Goal: Navigation & Orientation: Find specific page/section

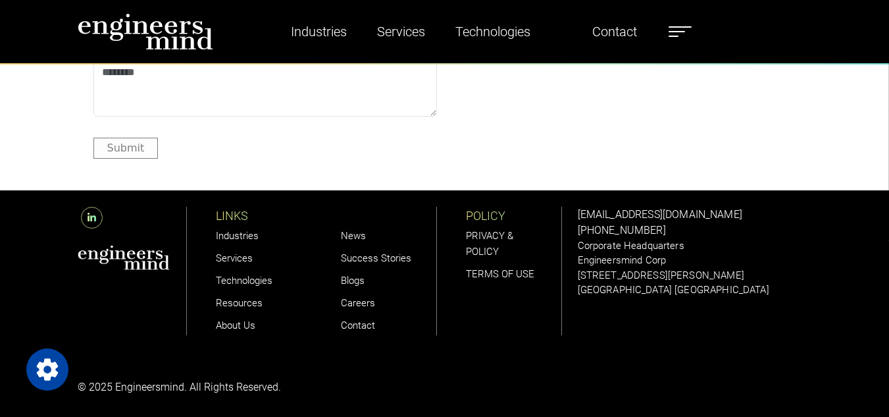
scroll to position [3972, 0]
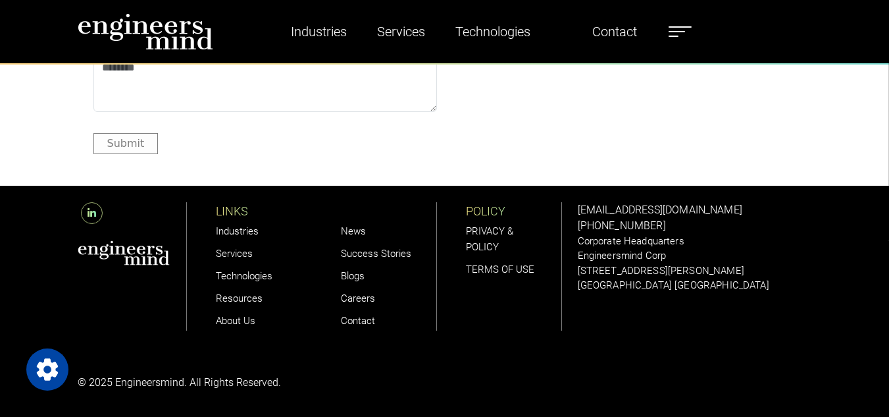
click at [234, 323] on link "About Us" at bounding box center [235, 321] width 39 height 12
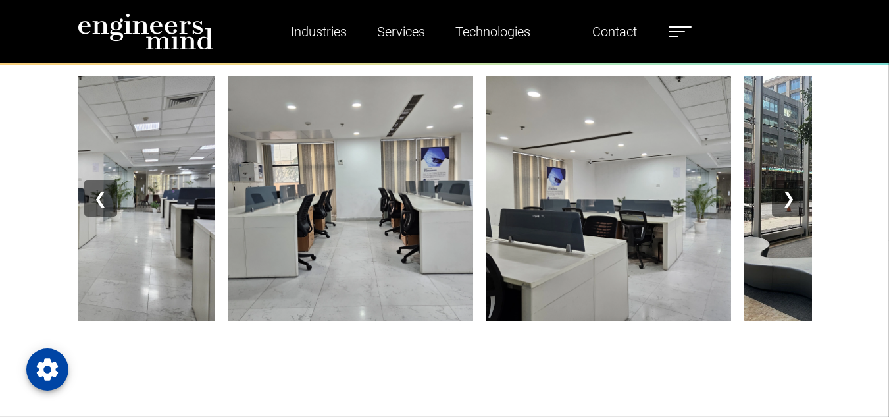
scroll to position [1641, 0]
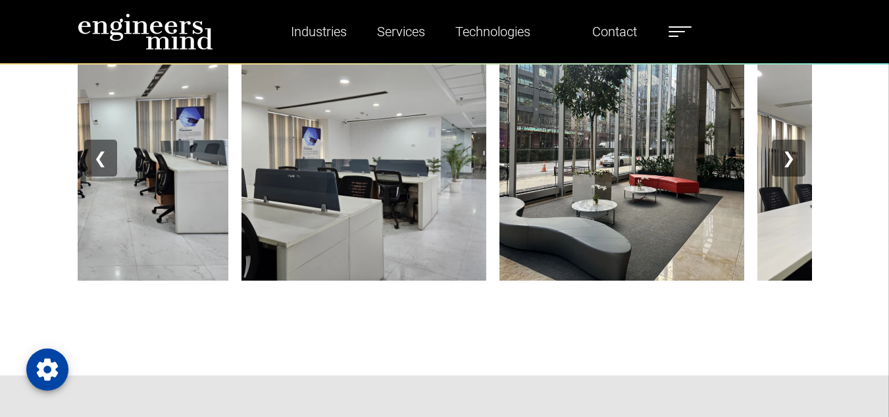
click at [790, 160] on button "❯" at bounding box center [788, 158] width 33 height 37
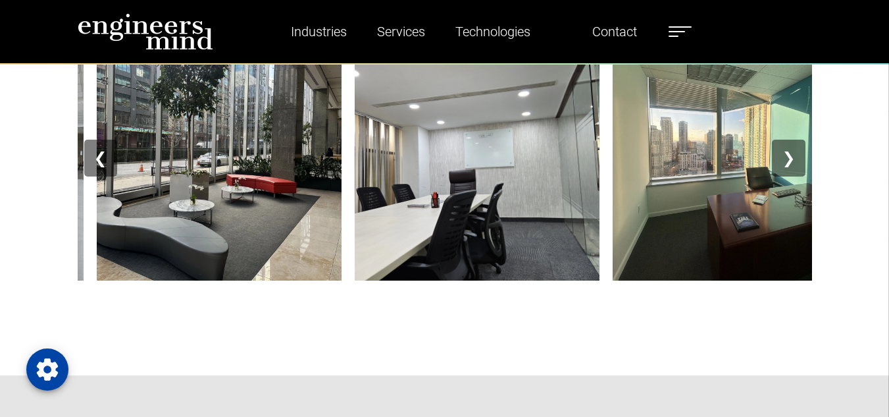
click at [790, 160] on button "❯" at bounding box center [788, 158] width 33 height 37
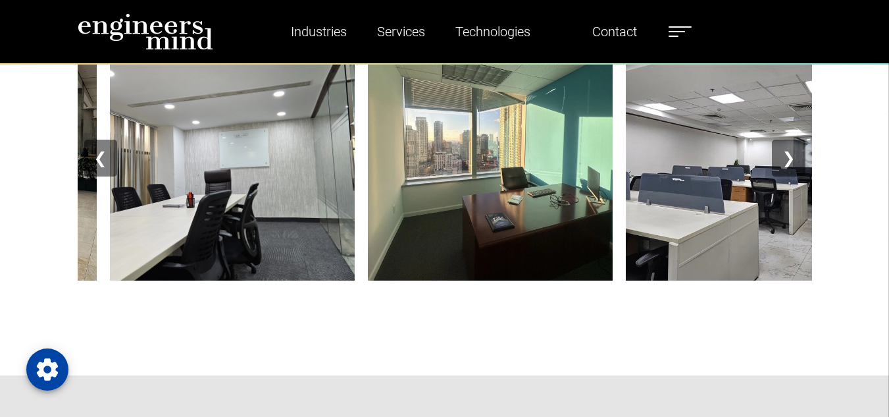
click at [790, 160] on button "❯" at bounding box center [788, 158] width 33 height 37
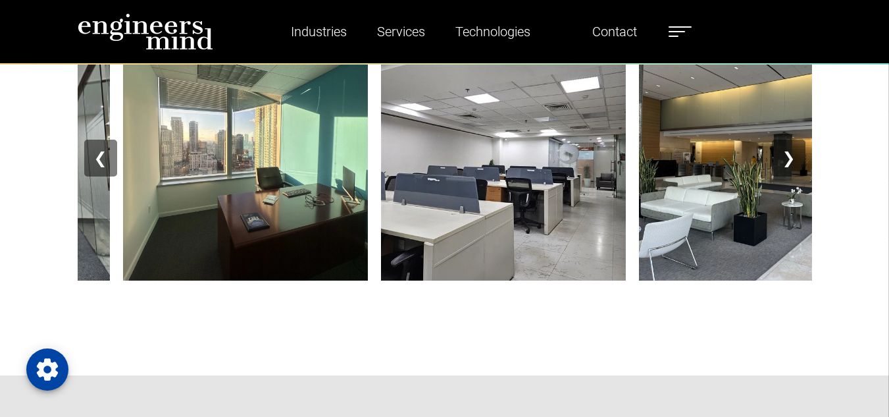
click at [790, 160] on button "❯" at bounding box center [788, 158] width 33 height 37
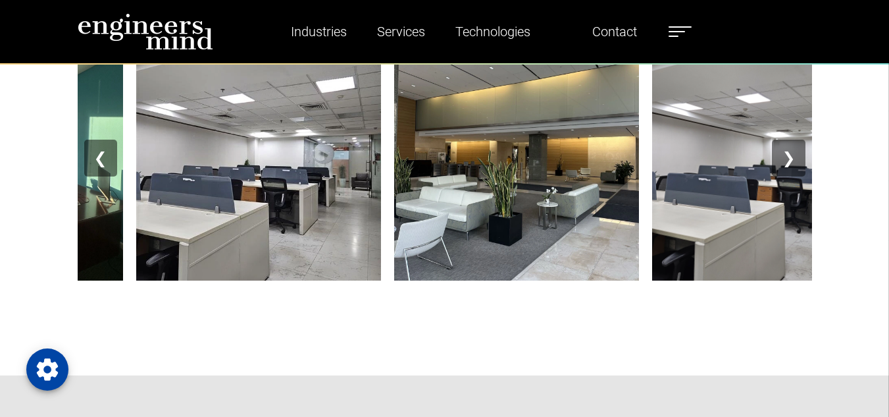
click at [790, 160] on button "❯" at bounding box center [788, 158] width 33 height 37
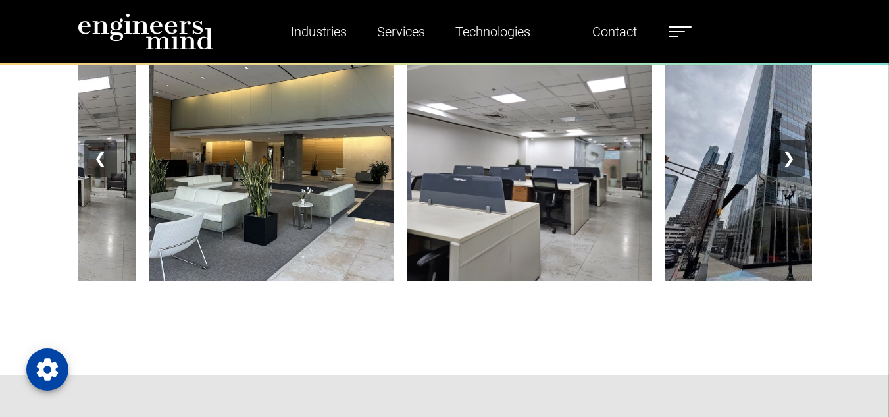
click at [790, 160] on button "❯" at bounding box center [788, 158] width 33 height 37
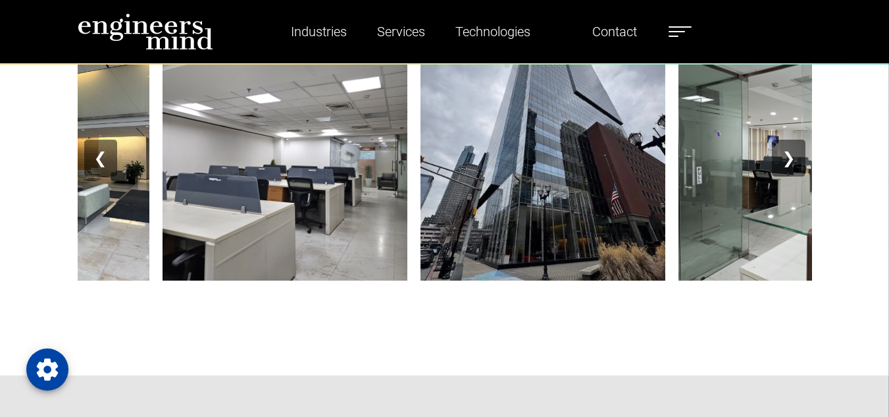
click at [790, 160] on button "❯" at bounding box center [788, 158] width 33 height 37
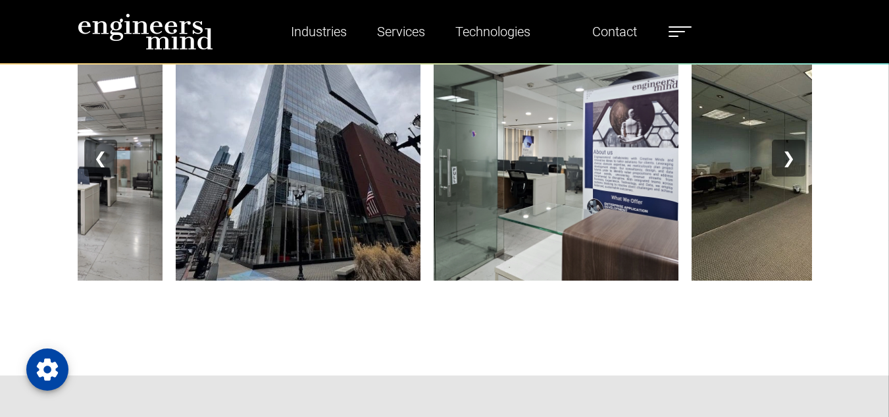
click at [790, 160] on button "❯" at bounding box center [788, 158] width 33 height 37
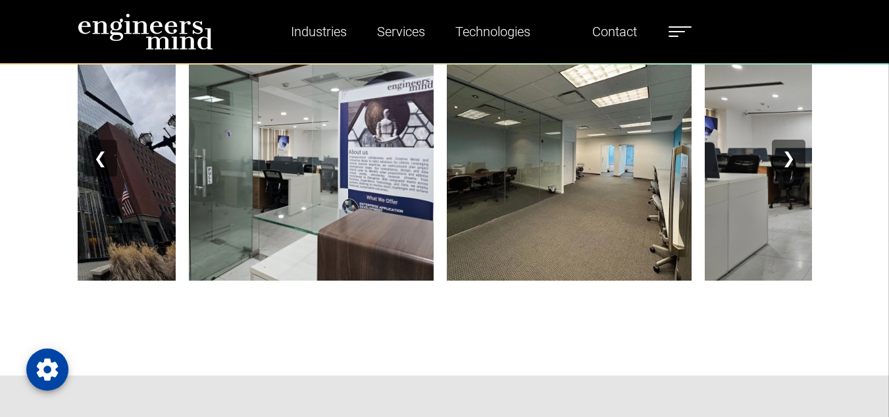
click at [790, 160] on button "❯" at bounding box center [788, 158] width 33 height 37
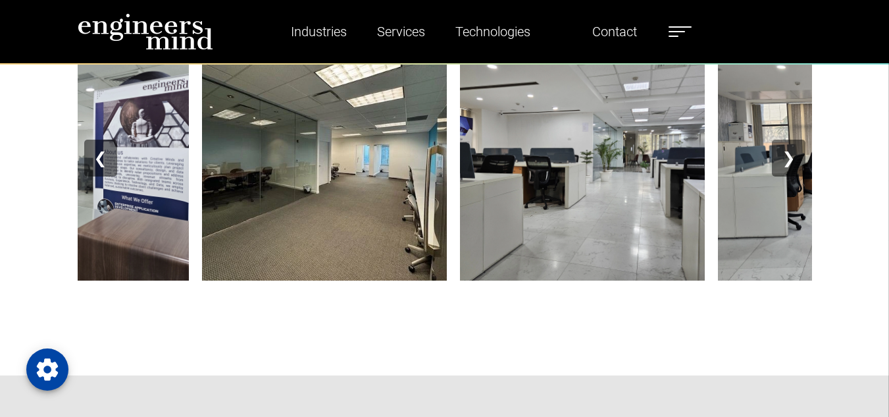
click at [790, 160] on button "❯" at bounding box center [788, 158] width 33 height 37
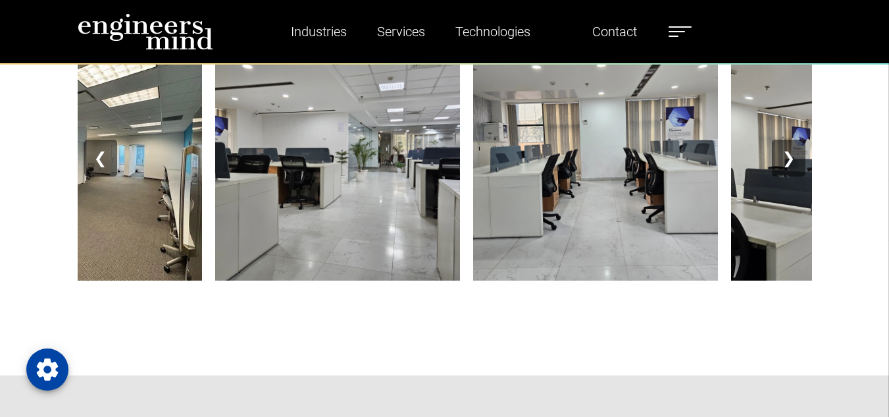
click at [790, 160] on button "❯" at bounding box center [788, 158] width 33 height 37
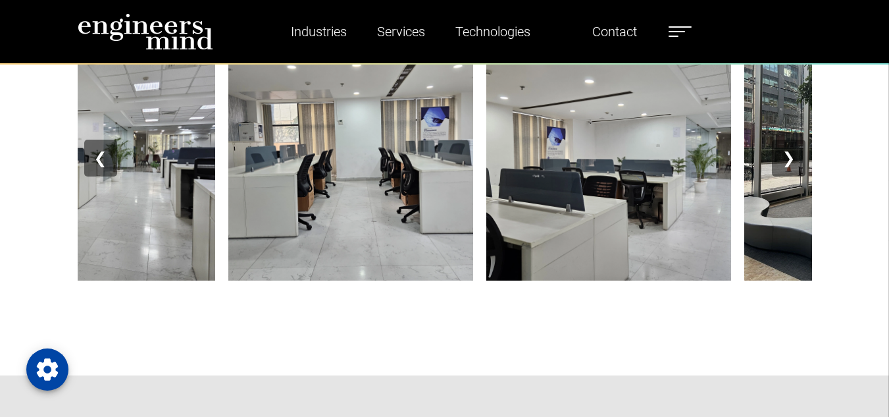
click at [790, 160] on button "❯" at bounding box center [788, 158] width 33 height 37
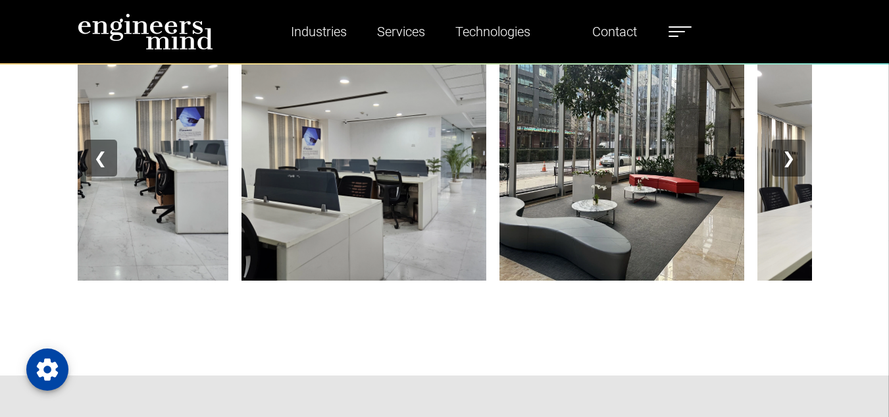
click at [790, 160] on button "❯" at bounding box center [788, 158] width 33 height 37
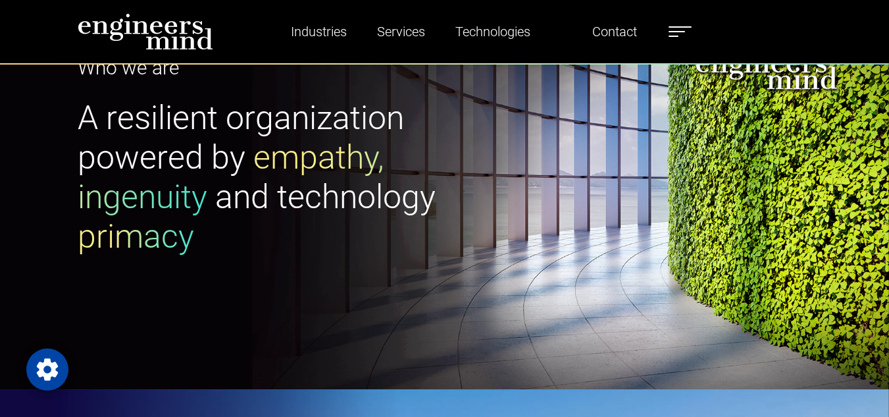
scroll to position [0, 0]
